Goal: Task Accomplishment & Management: Use online tool/utility

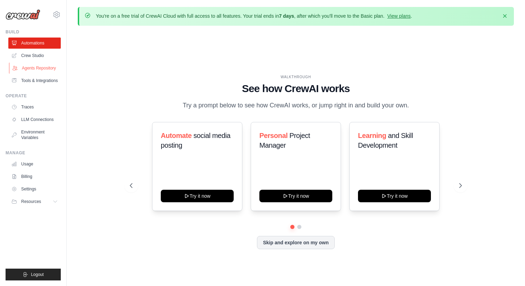
click at [45, 66] on link "Agents Repository" at bounding box center [35, 68] width 52 height 11
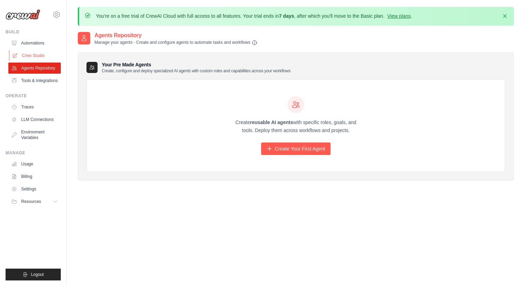
click at [44, 57] on link "Crew Studio" at bounding box center [35, 55] width 52 height 11
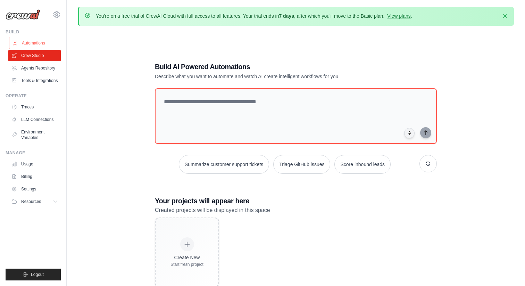
click at [39, 44] on link "Automations" at bounding box center [35, 43] width 52 height 11
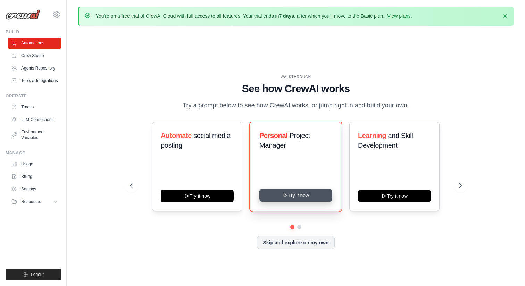
click at [283, 197] on icon at bounding box center [286, 195] width 6 height 6
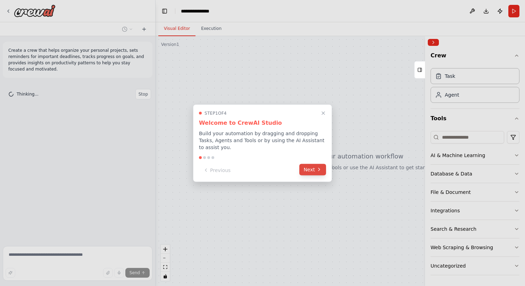
click at [310, 166] on button "Next" at bounding box center [312, 169] width 27 height 11
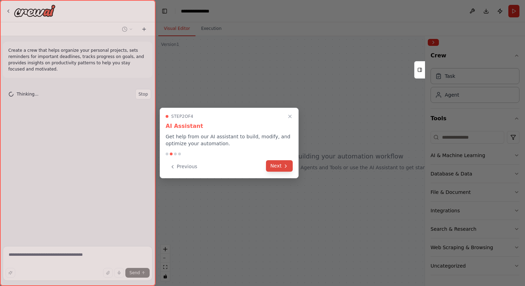
click at [290, 169] on button "Next" at bounding box center [279, 165] width 27 height 11
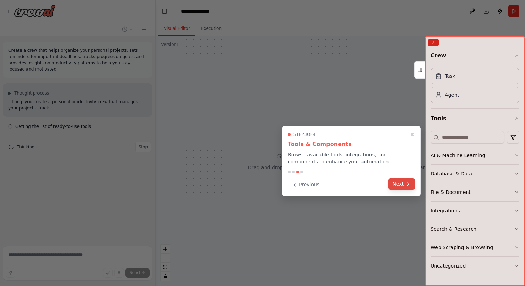
click at [401, 186] on button "Next" at bounding box center [401, 183] width 27 height 11
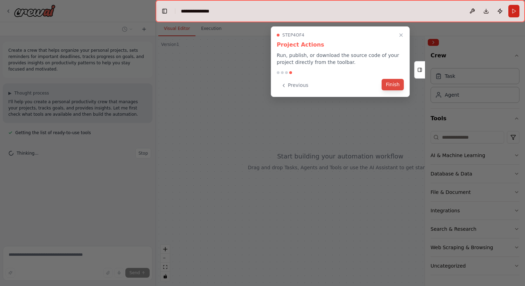
click at [389, 86] on button "Finish" at bounding box center [393, 84] width 22 height 11
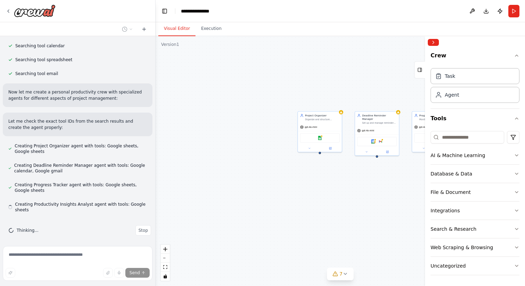
scroll to position [133, 0]
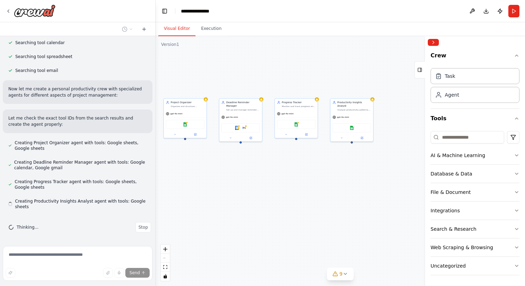
drag, startPoint x: 319, startPoint y: 187, endPoint x: 184, endPoint y: 172, distance: 135.2
click at [184, 172] on div "Project Organizer Organize and structure personal projects by creating comprehe…" at bounding box center [340, 161] width 369 height 250
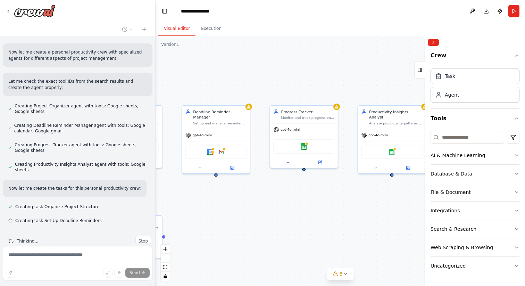
scroll to position [184, 0]
